Goal: Task Accomplishment & Management: Manage account settings

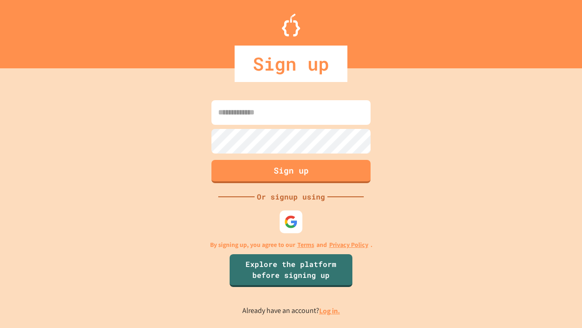
click at [330, 310] on link "Log in." at bounding box center [329, 311] width 21 height 10
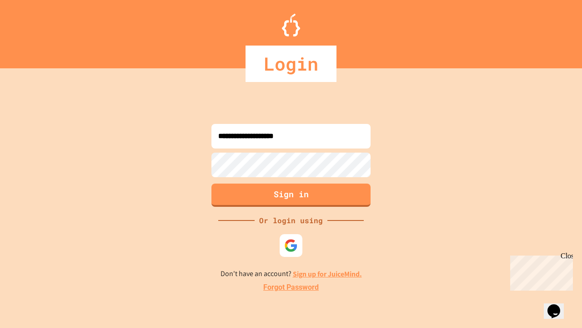
type input "**********"
